Goal: Browse casually

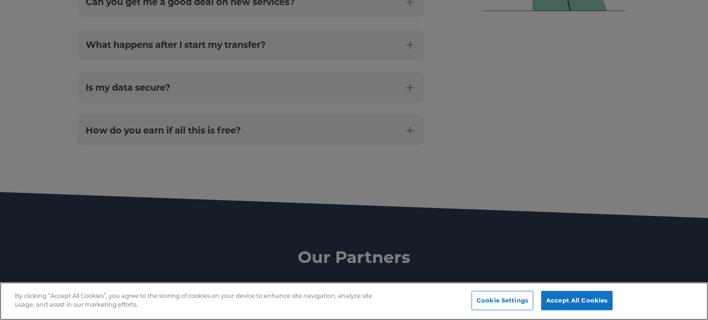
scroll to position [3282, 0]
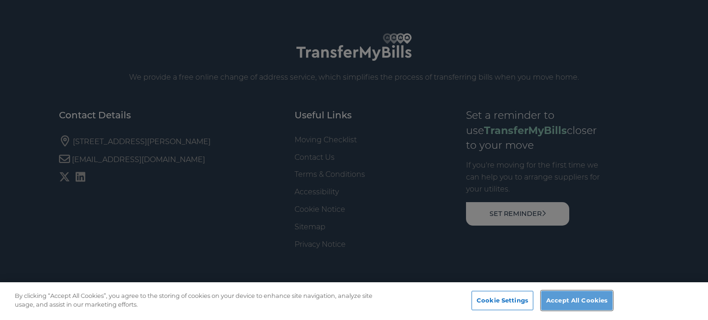
click at [551, 297] on button "Accept All Cookies" at bounding box center [576, 300] width 71 height 19
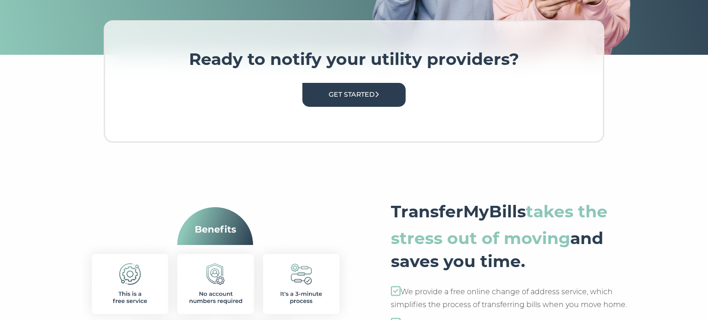
scroll to position [0, 0]
